Goal: Task Accomplishment & Management: Complete application form

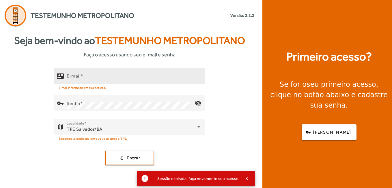
click at [130, 77] on input "E-mail" at bounding box center [134, 78] width 134 height 7
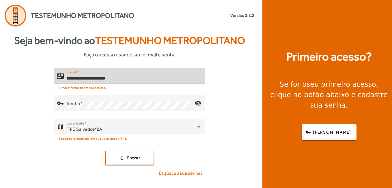
type input "**********"
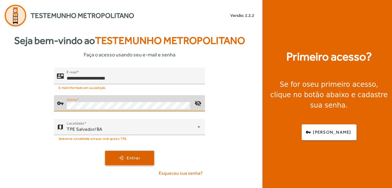
click at [138, 158] on span "Entrar" at bounding box center [134, 157] width 14 height 7
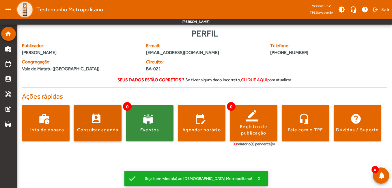
click at [104, 128] on div "Consultar agenda" at bounding box center [98, 129] width 42 height 6
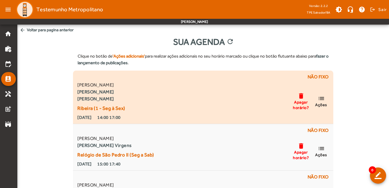
click at [120, 99] on strong "[PERSON_NAME]" at bounding box center [101, 98] width 48 height 7
click at [323, 100] on mat-icon "list" at bounding box center [321, 98] width 7 height 7
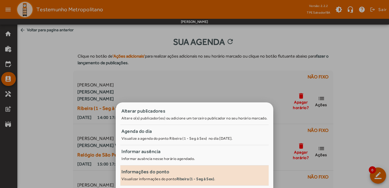
click at [164, 176] on span "Informações do ponto Visualizar informações do ponto Ribeira (1 - Seg à Sex) ." at bounding box center [195, 174] width 146 height 13
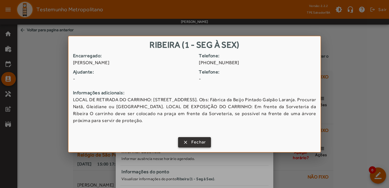
click at [192, 141] on span "Fechar" at bounding box center [198, 142] width 15 height 7
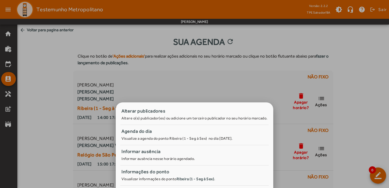
click at [40, 101] on div at bounding box center [194, 94] width 389 height 188
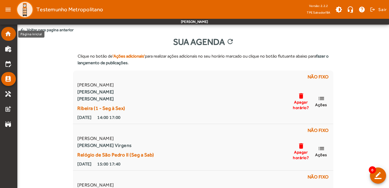
click at [8, 35] on mat-icon "home" at bounding box center [8, 33] width 7 height 7
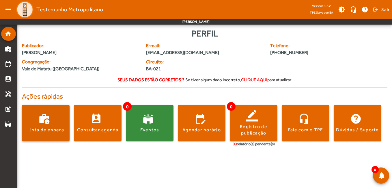
click at [50, 126] on span at bounding box center [46, 123] width 48 height 14
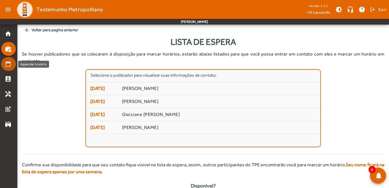
click at [9, 63] on mat-icon "edit_calendar" at bounding box center [8, 63] width 7 height 7
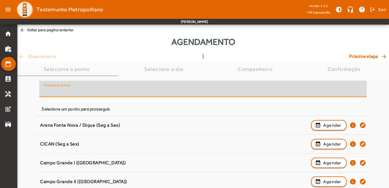
click at [193, 92] on input "Pesquisar ponto" at bounding box center [203, 91] width 318 height 7
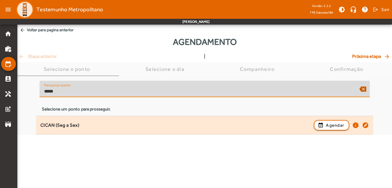
type input "*****"
click at [61, 127] on div "CICAN (Seg a Sex)" at bounding box center [175, 125] width 270 height 6
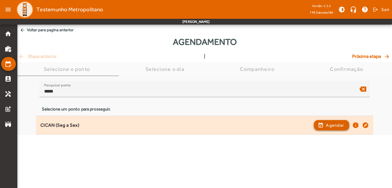
click at [336, 127] on span "Agendar" at bounding box center [335, 125] width 18 height 7
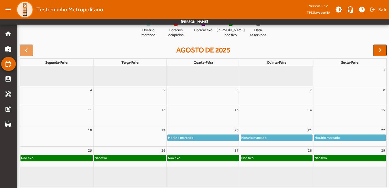
scroll to position [68, 0]
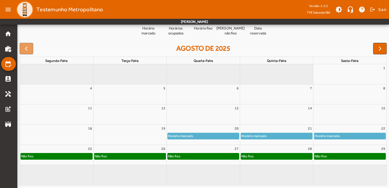
click at [278, 136] on div "Horário marcado" at bounding box center [276, 136] width 71 height 6
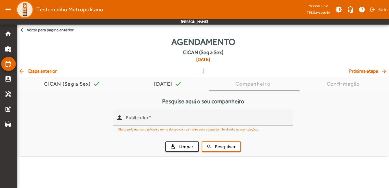
scroll to position [0, 0]
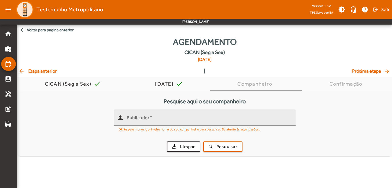
click at [212, 123] on div "Publicador" at bounding box center [209, 117] width 164 height 16
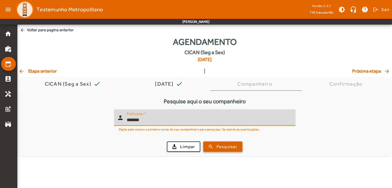
type input "*******"
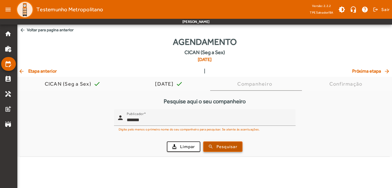
click at [218, 147] on span "Pesquisar" at bounding box center [226, 146] width 21 height 7
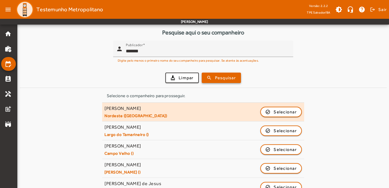
scroll to position [51, 0]
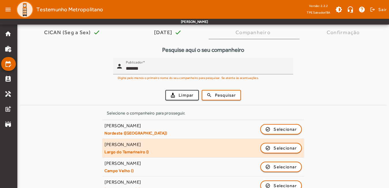
click at [134, 146] on div "[PERSON_NAME]" at bounding box center [126, 144] width 44 height 6
click at [278, 147] on span "Selecionar" at bounding box center [285, 147] width 23 height 7
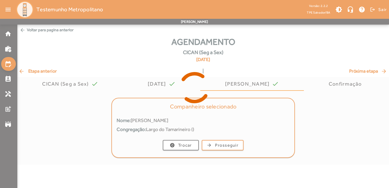
scroll to position [0, 0]
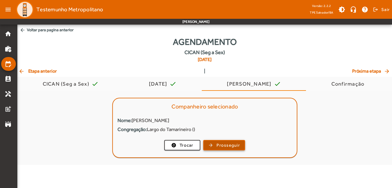
click at [228, 145] on span "Prosseguir" at bounding box center [227, 145] width 23 height 7
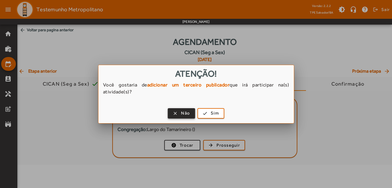
click at [184, 115] on span "Não" at bounding box center [185, 113] width 9 height 7
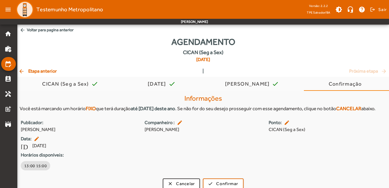
scroll to position [13, 0]
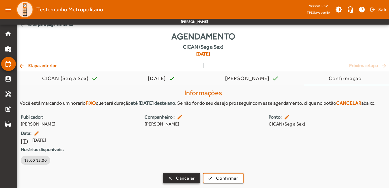
click at [181, 175] on span "Cancelar" at bounding box center [185, 178] width 19 height 7
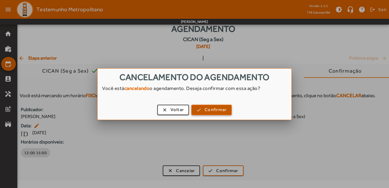
click at [205, 108] on span "Confirmar" at bounding box center [216, 109] width 22 height 7
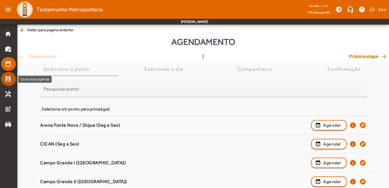
click at [9, 78] on mat-icon "perm_contact_calendar" at bounding box center [8, 78] width 7 height 7
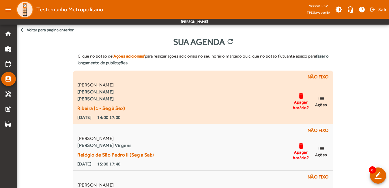
click at [119, 98] on strong "[PERSON_NAME]" at bounding box center [101, 98] width 48 height 7
click at [119, 92] on strong "[PERSON_NAME]" at bounding box center [101, 91] width 48 height 7
drag, startPoint x: 119, startPoint y: 92, endPoint x: 139, endPoint y: 100, distance: 21.0
click at [145, 98] on div "[PERSON_NAME] [PERSON_NAME] (1 - Seg à Sex) [DATE] 14:00 17:00 delete Apagar ho…" at bounding box center [203, 100] width 254 height 39
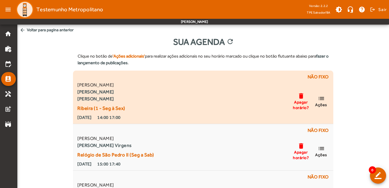
click at [320, 99] on mat-icon "list" at bounding box center [321, 98] width 7 height 7
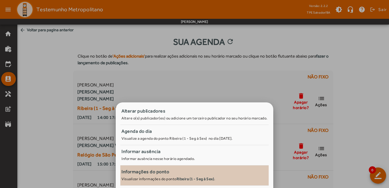
click at [163, 174] on div "Informações do ponto" at bounding box center [195, 171] width 146 height 7
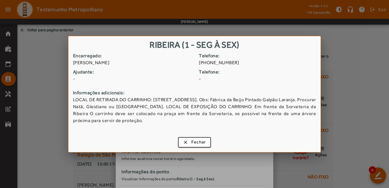
drag, startPoint x: 163, startPoint y: 174, endPoint x: 137, endPoint y: 143, distance: 40.9
click at [137, 143] on div "clear Fechar" at bounding box center [194, 143] width 252 height 18
click at [205, 142] on span "Fechar" at bounding box center [198, 142] width 15 height 7
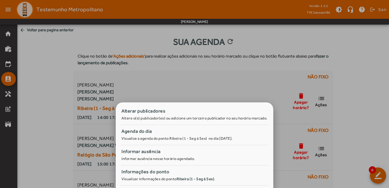
click at [38, 108] on div at bounding box center [194, 94] width 389 height 188
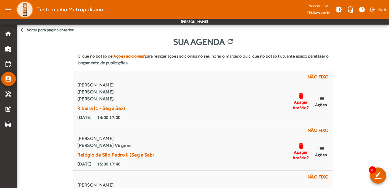
click at [29, 29] on span "arrow_back Voltar para pagina anterior" at bounding box center [203, 30] width 372 height 11
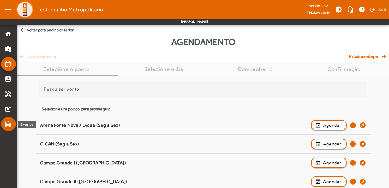
click at [6, 124] on mat-icon "stadium" at bounding box center [8, 123] width 7 height 7
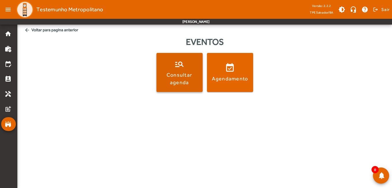
click at [173, 82] on div "Consultar agenda" at bounding box center [180, 78] width 44 height 14
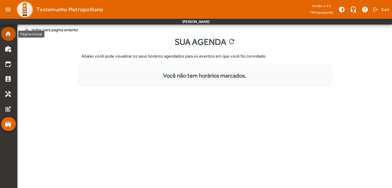
click at [9, 38] on mat-list-item "home" at bounding box center [8, 34] width 15 height 14
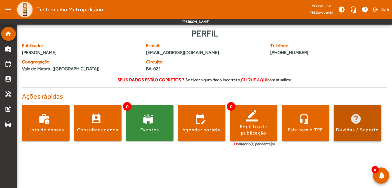
click at [374, 119] on span at bounding box center [358, 123] width 48 height 14
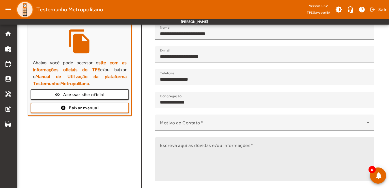
scroll to position [81, 0]
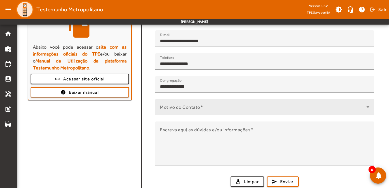
click at [369, 106] on icon at bounding box center [368, 106] width 3 height 1
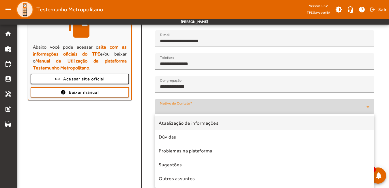
click at [369, 105] on div at bounding box center [194, 94] width 389 height 188
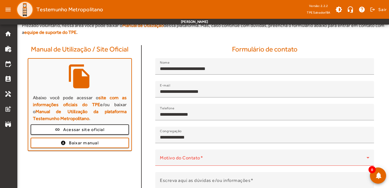
scroll to position [0, 0]
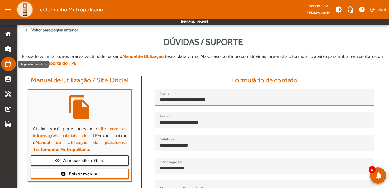
click at [8, 64] on mat-icon "edit_calendar" at bounding box center [8, 63] width 7 height 7
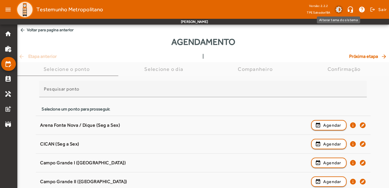
click at [338, 9] on span at bounding box center [339, 10] width 14 height 14
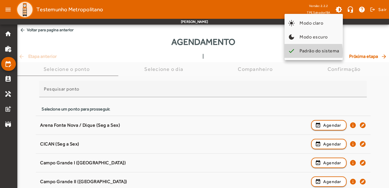
click at [306, 52] on span "Padrão do sistema" at bounding box center [320, 50] width 40 height 5
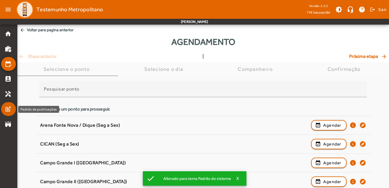
click at [6, 107] on mat-icon "post_add" at bounding box center [8, 108] width 7 height 7
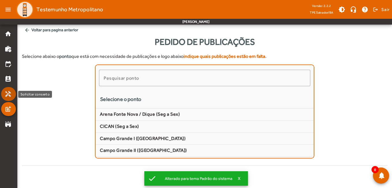
click at [6, 97] on mat-list-item "handyman" at bounding box center [8, 94] width 15 height 14
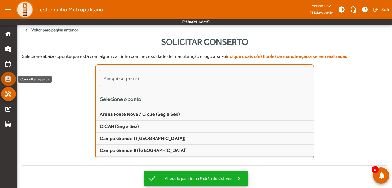
click at [7, 80] on mat-icon "perm_contact_calendar" at bounding box center [8, 78] width 7 height 7
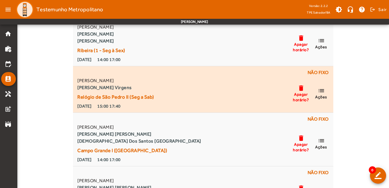
scroll to position [83, 0]
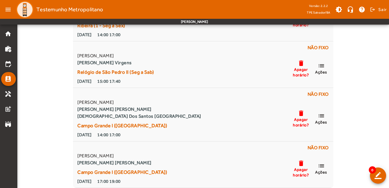
click at [0, 65] on html "menu Testemunho Metropolitano Versão: 2.2.2 TPE Salvador/BA brightness_medium h…" at bounding box center [194, 11] width 389 height 188
click at [6, 64] on mat-icon "edit_calendar" at bounding box center [8, 63] width 7 height 7
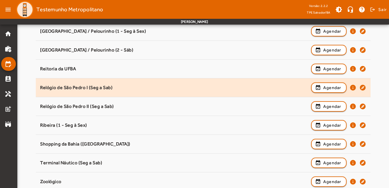
scroll to position [547, 0]
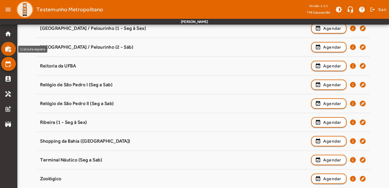
click at [10, 48] on mat-icon "work_history" at bounding box center [8, 48] width 7 height 7
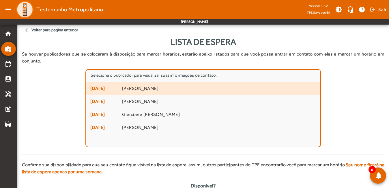
click at [137, 85] on span "[PERSON_NAME]" at bounding box center [219, 88] width 194 height 6
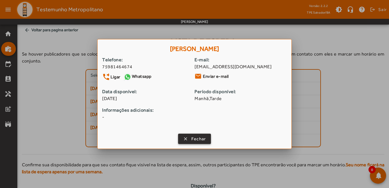
click at [201, 137] on span "Fechar" at bounding box center [198, 138] width 15 height 7
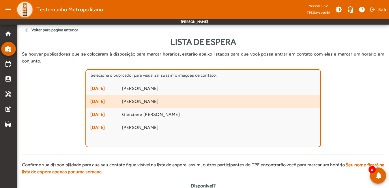
click at [149, 98] on span "[PERSON_NAME]" at bounding box center [219, 101] width 194 height 6
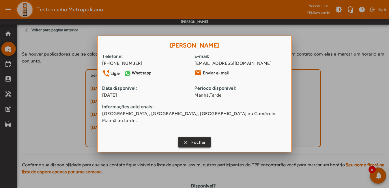
click at [197, 139] on span "Fechar" at bounding box center [198, 142] width 15 height 7
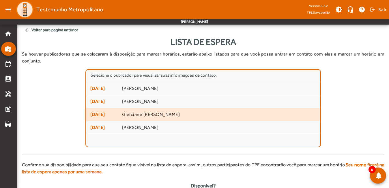
click at [145, 111] on mat-list-item "[DATE] Gleiciane [PERSON_NAME]" at bounding box center [203, 114] width 234 height 13
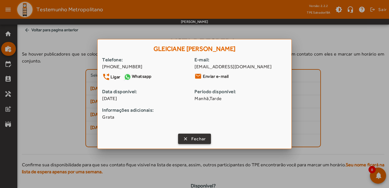
click at [188, 139] on span "button" at bounding box center [195, 139] width 32 height 14
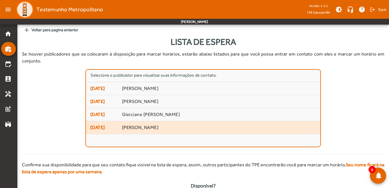
click at [165, 124] on span "[PERSON_NAME]" at bounding box center [219, 127] width 194 height 6
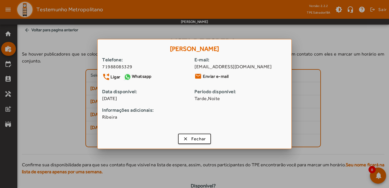
click at [147, 77] on link "Whatsapp" at bounding box center [137, 76] width 28 height 9
click at [205, 141] on span "Fechar" at bounding box center [198, 138] width 15 height 7
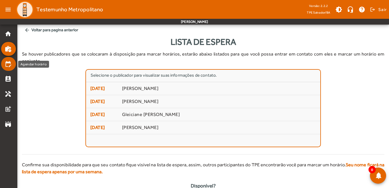
click at [8, 63] on mat-icon "edit_calendar" at bounding box center [8, 63] width 7 height 7
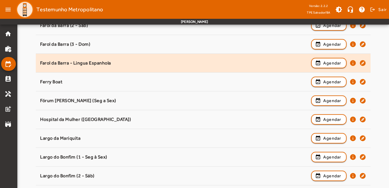
scroll to position [144, 0]
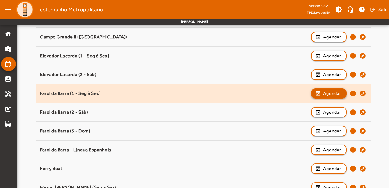
click at [337, 93] on span "Agendar" at bounding box center [332, 93] width 18 height 7
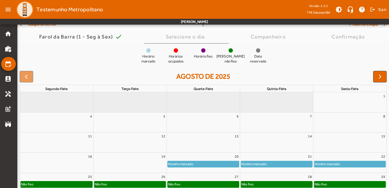
scroll to position [68, 0]
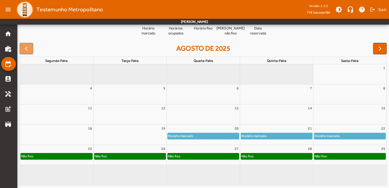
click at [211, 154] on div "Não fixo" at bounding box center [203, 156] width 71 height 6
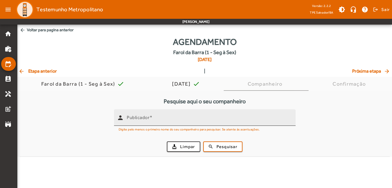
click at [231, 111] on div "Publicador" at bounding box center [209, 117] width 164 height 16
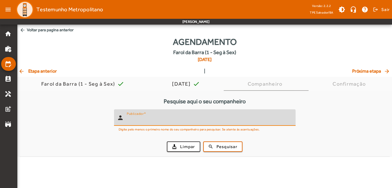
click at [231, 117] on input "Publicador" at bounding box center [209, 119] width 164 height 7
type input "**********"
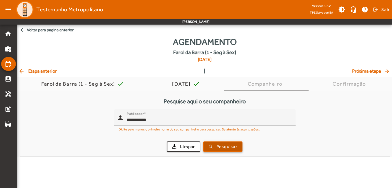
click at [231, 150] on span "submit" at bounding box center [223, 146] width 38 height 14
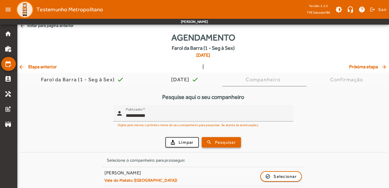
scroll to position [7, 0]
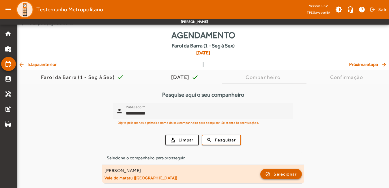
click at [291, 172] on span "Selecionar" at bounding box center [285, 173] width 23 height 7
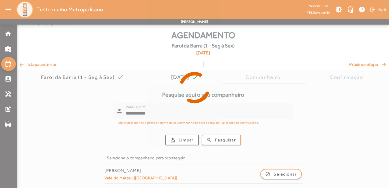
scroll to position [0, 0]
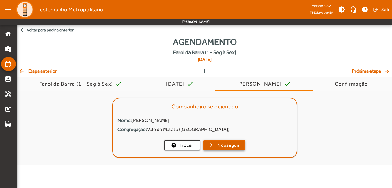
click at [240, 146] on span "Prosseguir" at bounding box center [227, 145] width 23 height 7
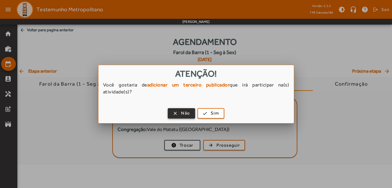
click at [186, 110] on span "Não" at bounding box center [185, 113] width 9 height 7
